Goal: Navigation & Orientation: Find specific page/section

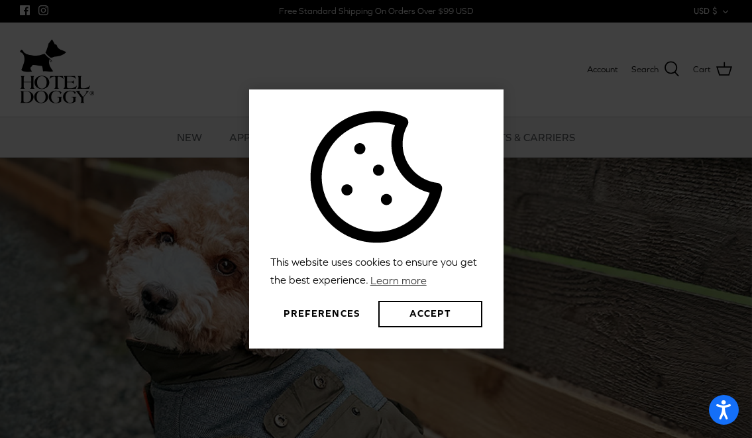
click at [322, 312] on button "Preferences" at bounding box center [321, 314] width 103 height 26
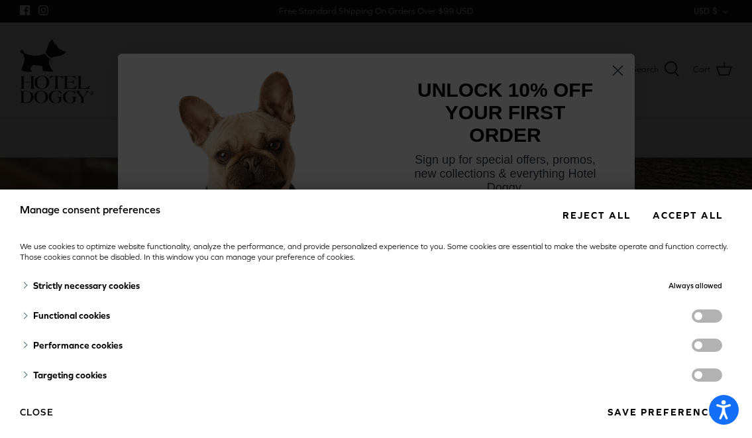
click at [603, 212] on button "Reject all" at bounding box center [595, 215] width 87 height 25
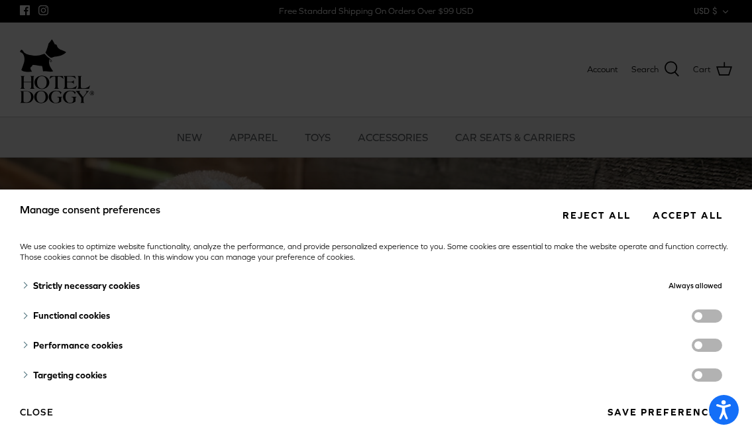
click at [589, 216] on button "Reject all" at bounding box center [595, 215] width 87 height 25
click at [33, 413] on button "Close" at bounding box center [37, 412] width 34 height 23
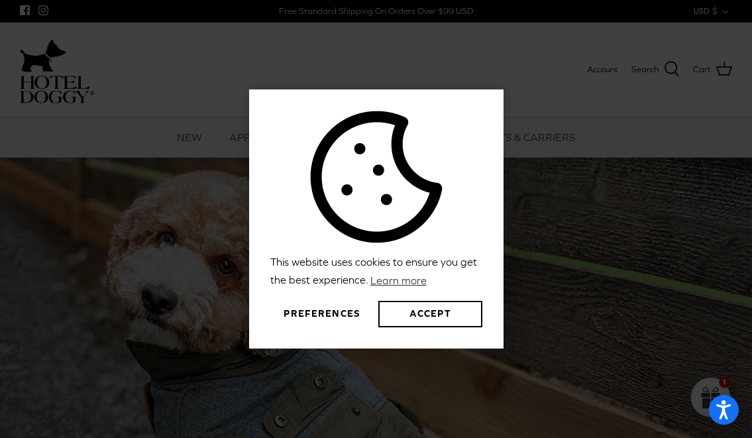
click at [300, 307] on button "Preferences" at bounding box center [321, 314] width 103 height 26
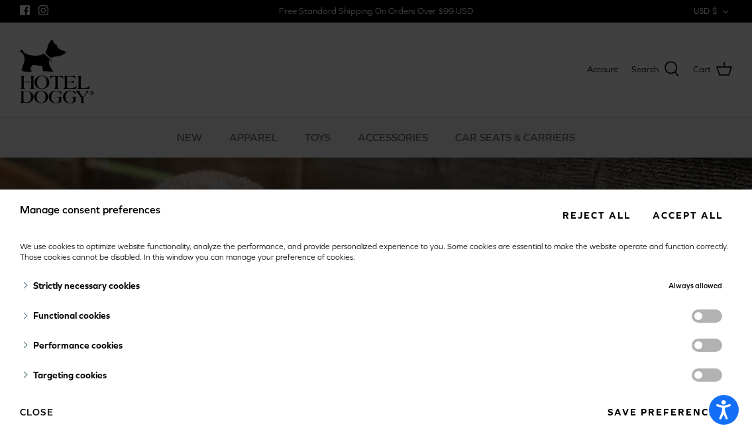
click at [293, 140] on div "Manage consent preferences Reject all Accept all We use cookies to optimize web…" at bounding box center [376, 219] width 752 height 438
click at [26, 405] on button "Close" at bounding box center [37, 412] width 34 height 23
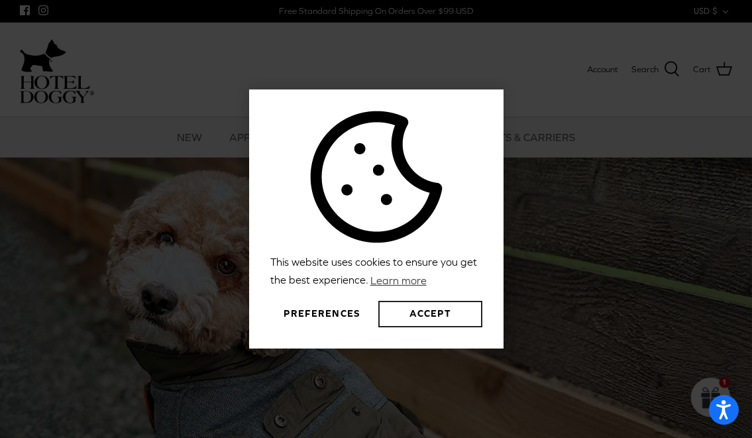
click at [395, 314] on button "Accept" at bounding box center [429, 314] width 103 height 26
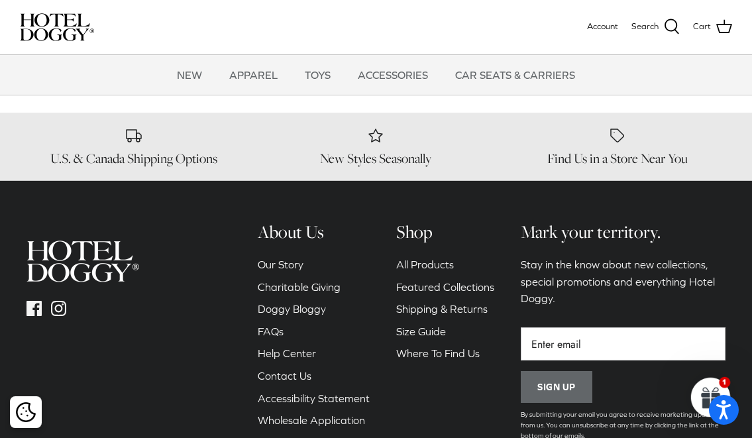
scroll to position [1743, 0]
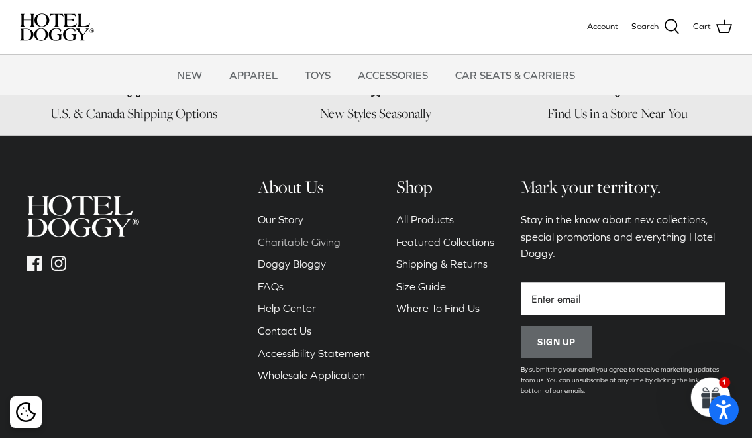
click at [298, 236] on link "Charitable Giving" at bounding box center [299, 242] width 83 height 12
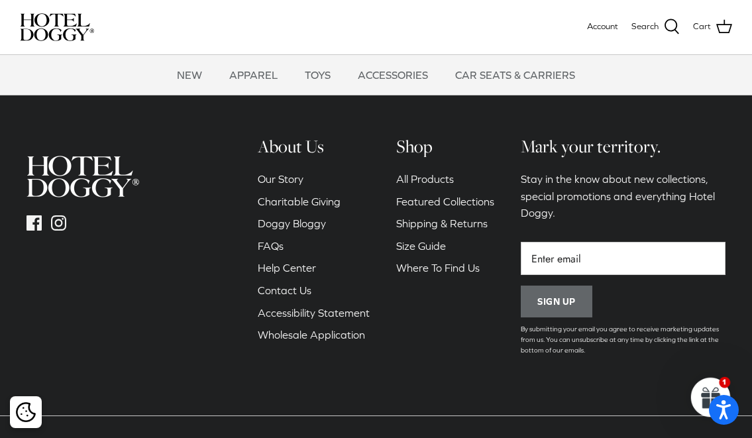
scroll to position [1951, 0]
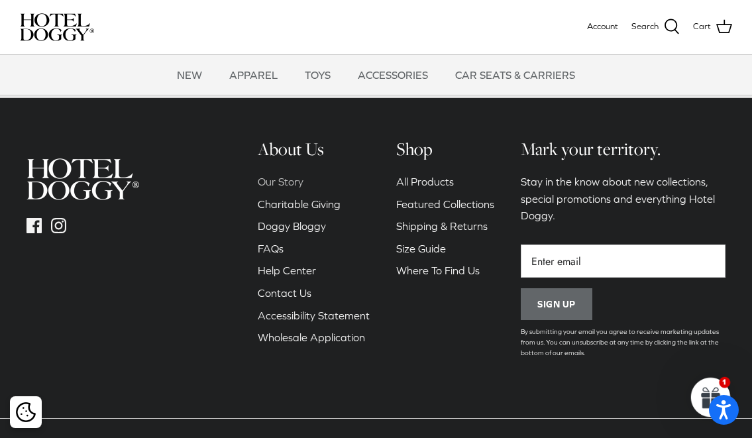
click at [277, 175] on link "Our Story" at bounding box center [281, 181] width 46 height 12
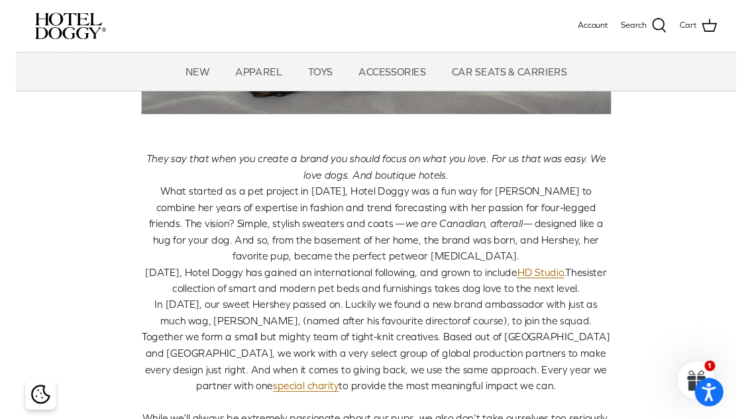
scroll to position [247, 0]
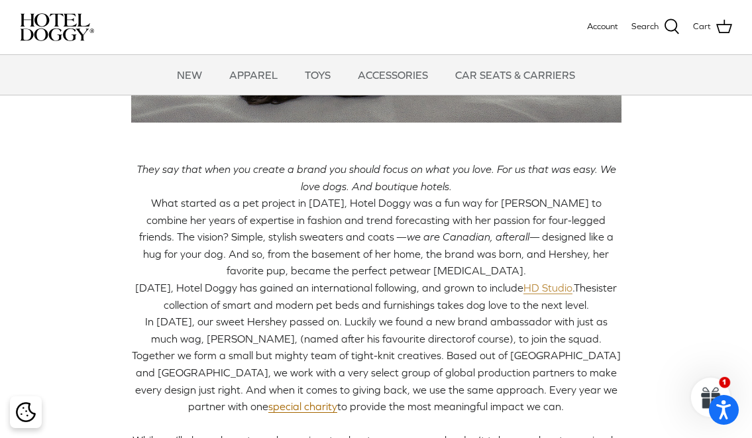
click at [531, 285] on link "HD Studio" at bounding box center [547, 287] width 49 height 13
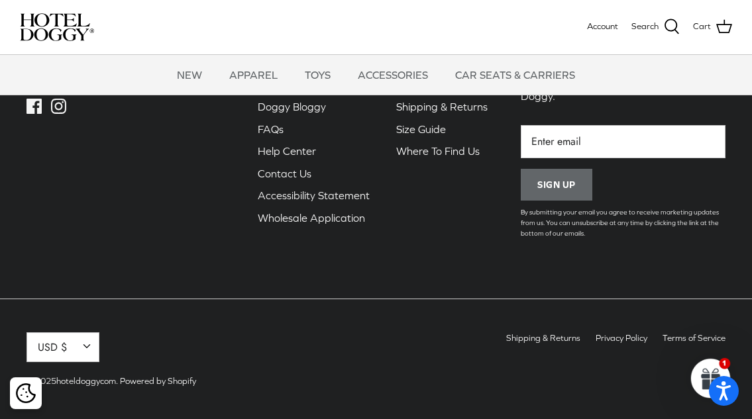
scroll to position [346, 0]
